Goal: Transaction & Acquisition: Register for event/course

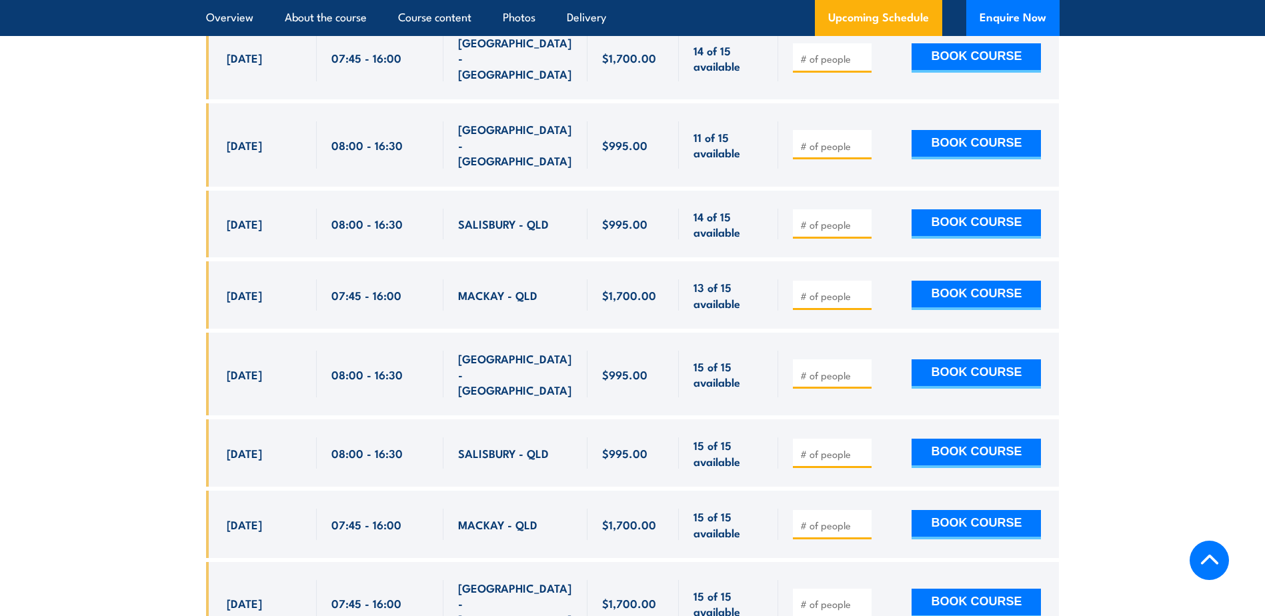
scroll to position [2734, 0]
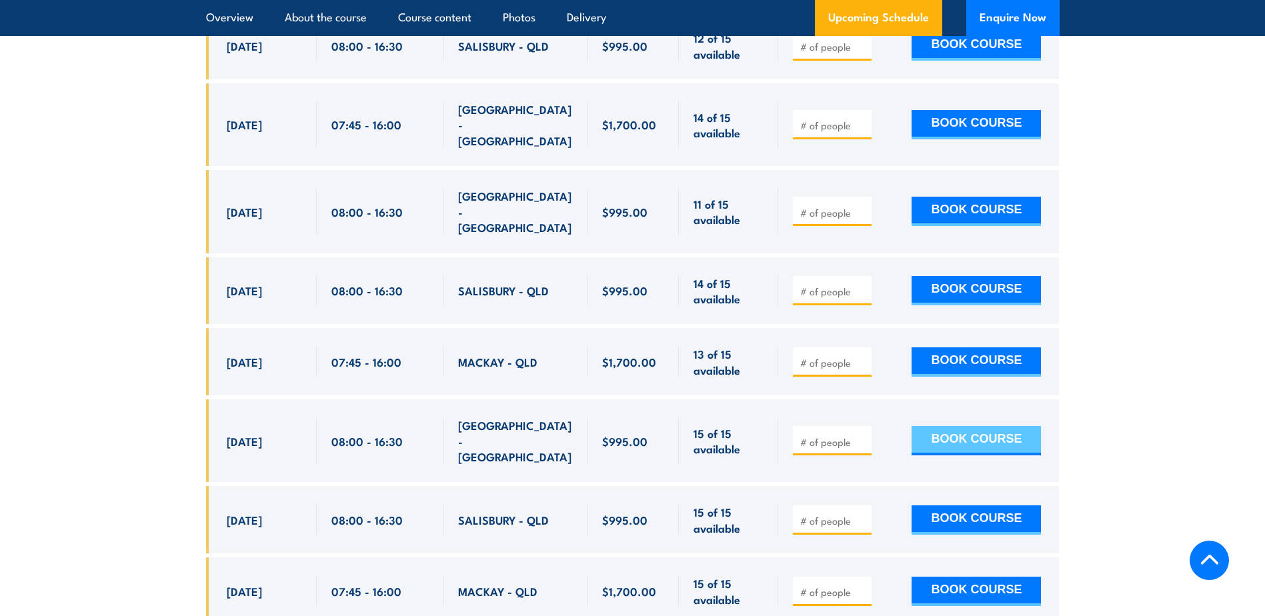
click at [993, 426] on button "BOOK COURSE" at bounding box center [976, 440] width 129 height 29
click at [862, 435] on input "1" at bounding box center [833, 441] width 67 height 13
type input "2"
click at [862, 435] on input "2" at bounding box center [833, 441] width 67 height 13
click at [966, 426] on button "BOOK COURSE" at bounding box center [976, 440] width 129 height 29
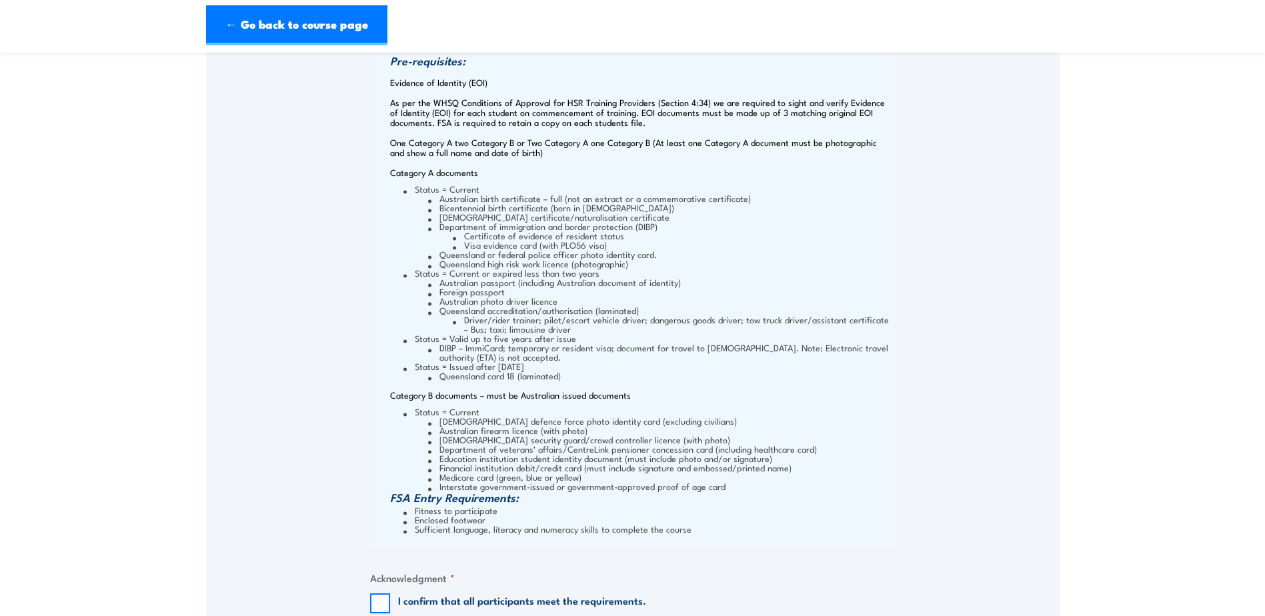
scroll to position [800, 0]
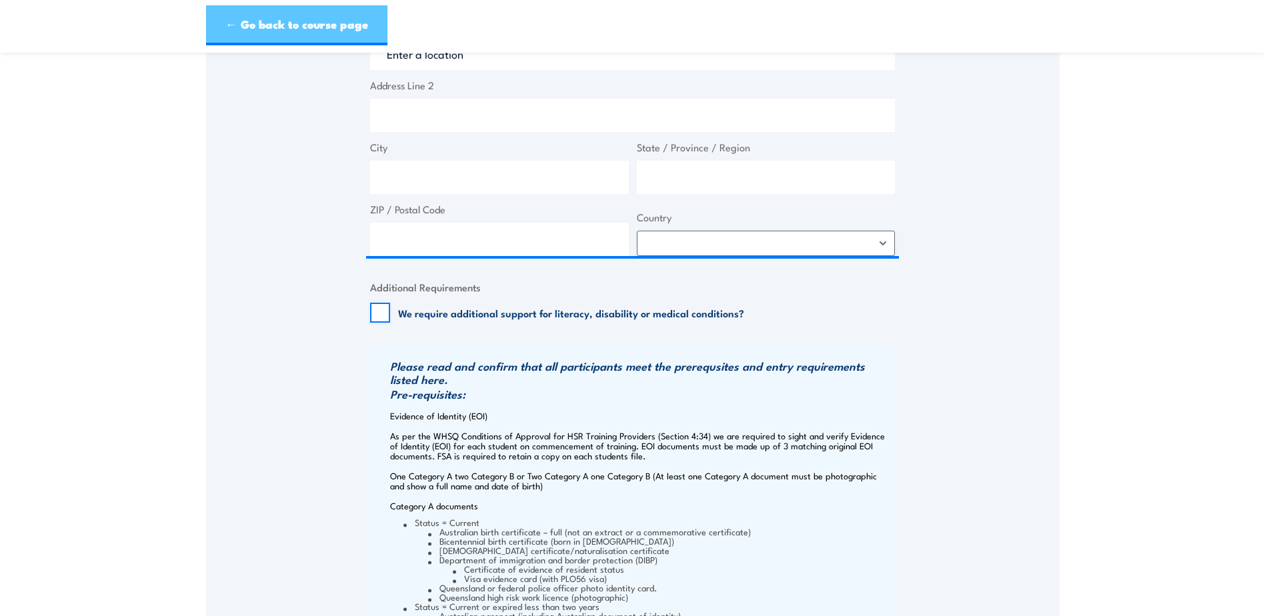
click at [239, 27] on link "← Go back to course page" at bounding box center [296, 25] width 181 height 40
